Goal: Task Accomplishment & Management: Manage account settings

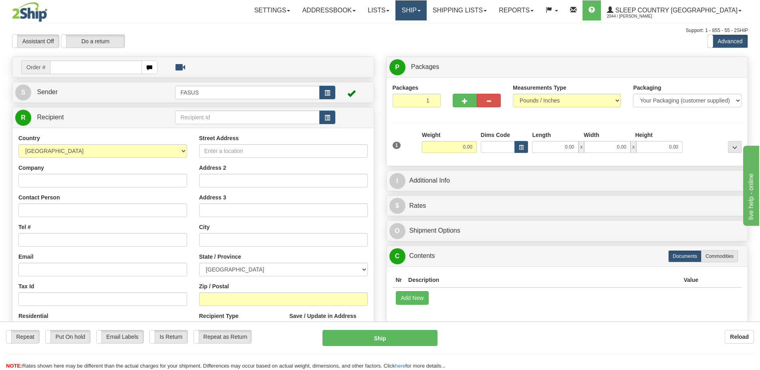
click at [426, 12] on link "Ship" at bounding box center [410, 10] width 31 height 20
click at [418, 38] on span "OnHold / Order Queue" at bounding box center [390, 38] width 56 height 6
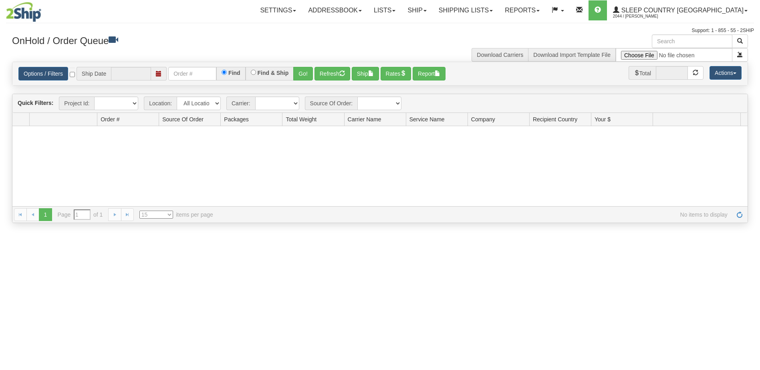
type input "[DATE]"
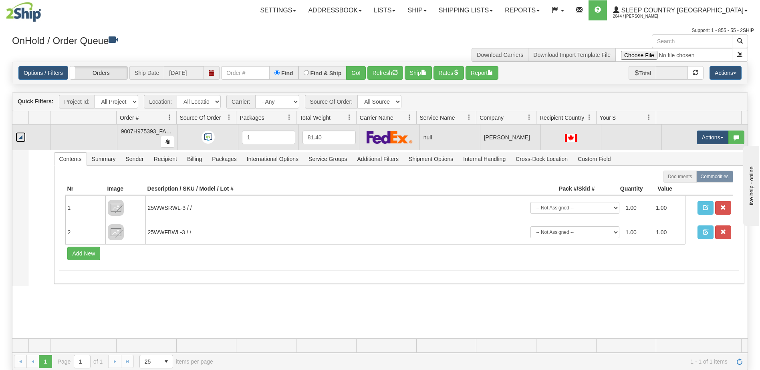
click at [23, 137] on link "Collapse" at bounding box center [21, 137] width 10 height 10
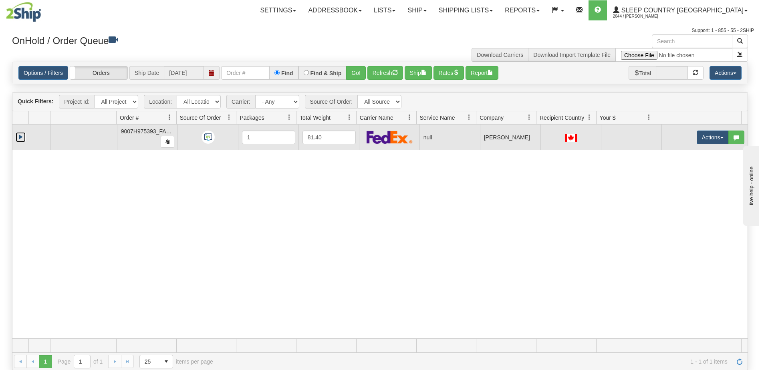
click at [20, 136] on link "Expand" at bounding box center [21, 137] width 10 height 10
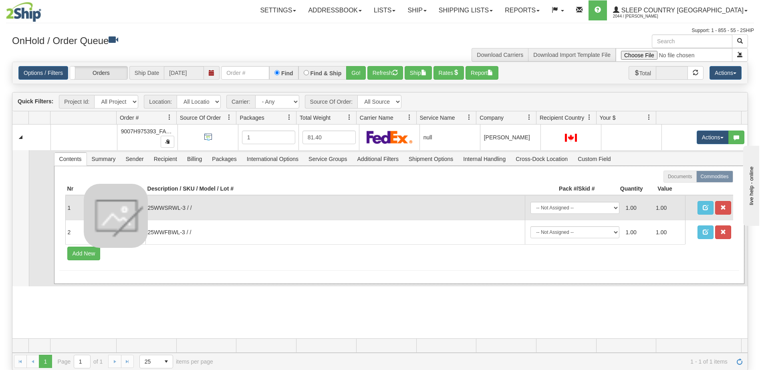
click at [117, 211] on img at bounding box center [116, 216] width 64 height 64
click at [118, 214] on img at bounding box center [116, 216] width 64 height 64
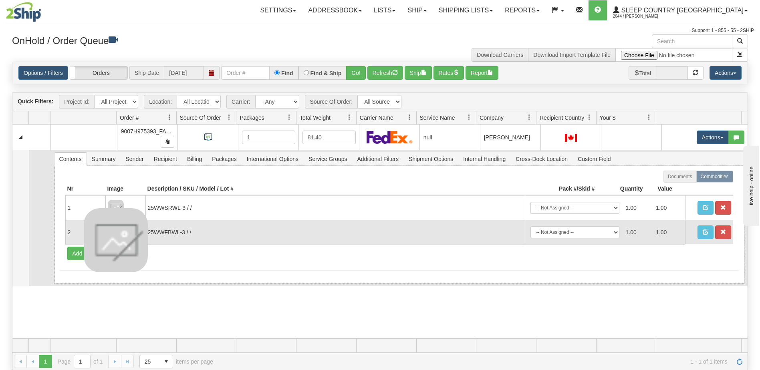
click at [121, 234] on img at bounding box center [116, 240] width 64 height 64
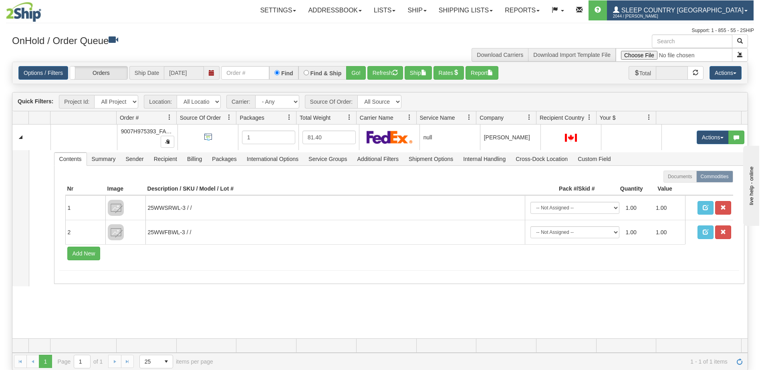
click at [689, 10] on span "Sleep Country [GEOGRAPHIC_DATA]" at bounding box center [681, 10] width 124 height 7
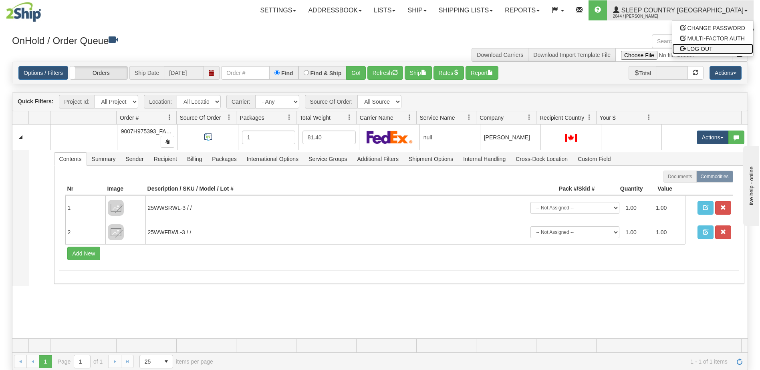
click at [702, 49] on span "LOG OUT" at bounding box center [699, 49] width 25 height 6
